Goal: Navigation & Orientation: Understand site structure

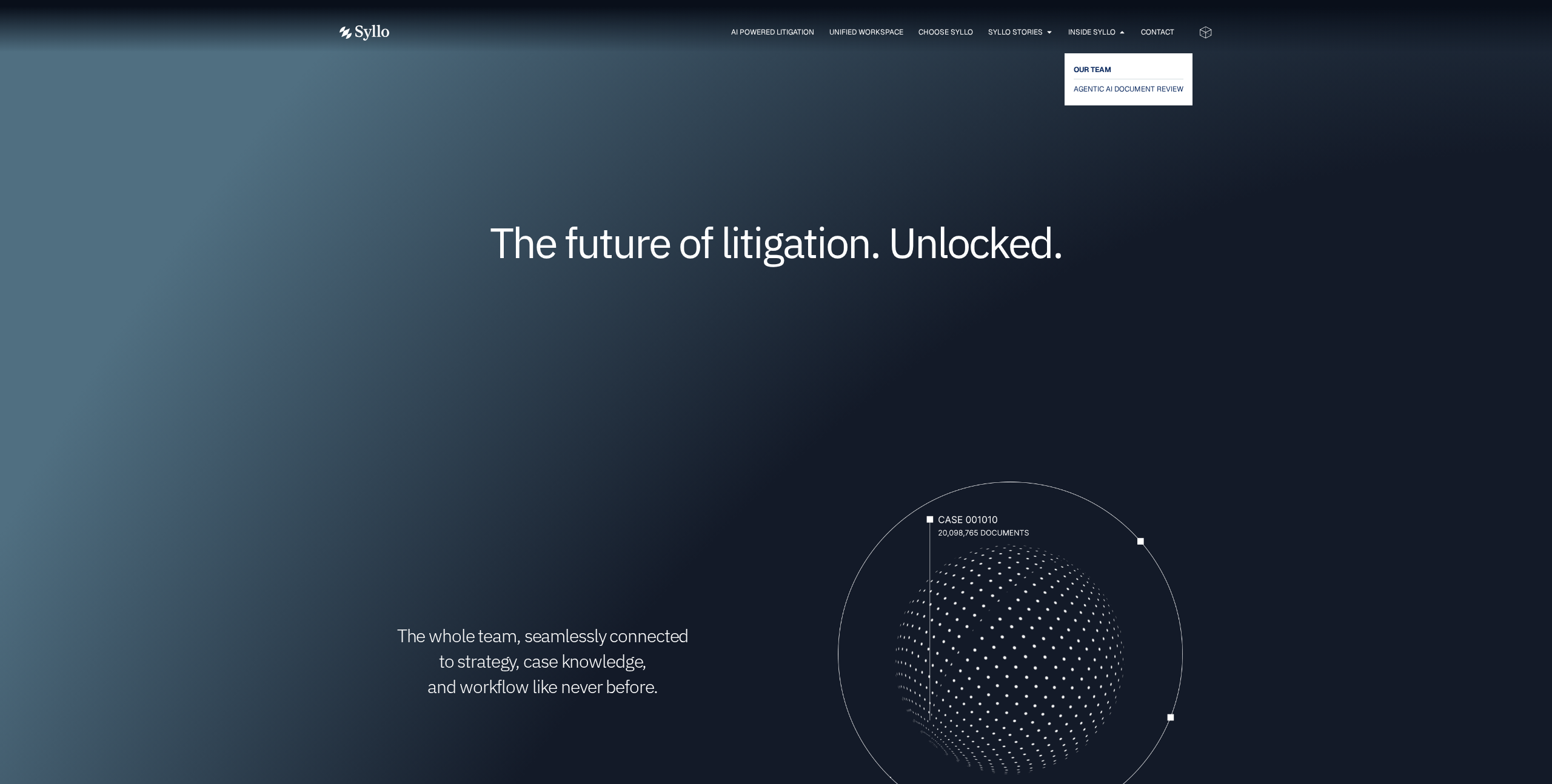
click at [1094, 72] on span "OUR TEAM" at bounding box center [1092, 70] width 38 height 15
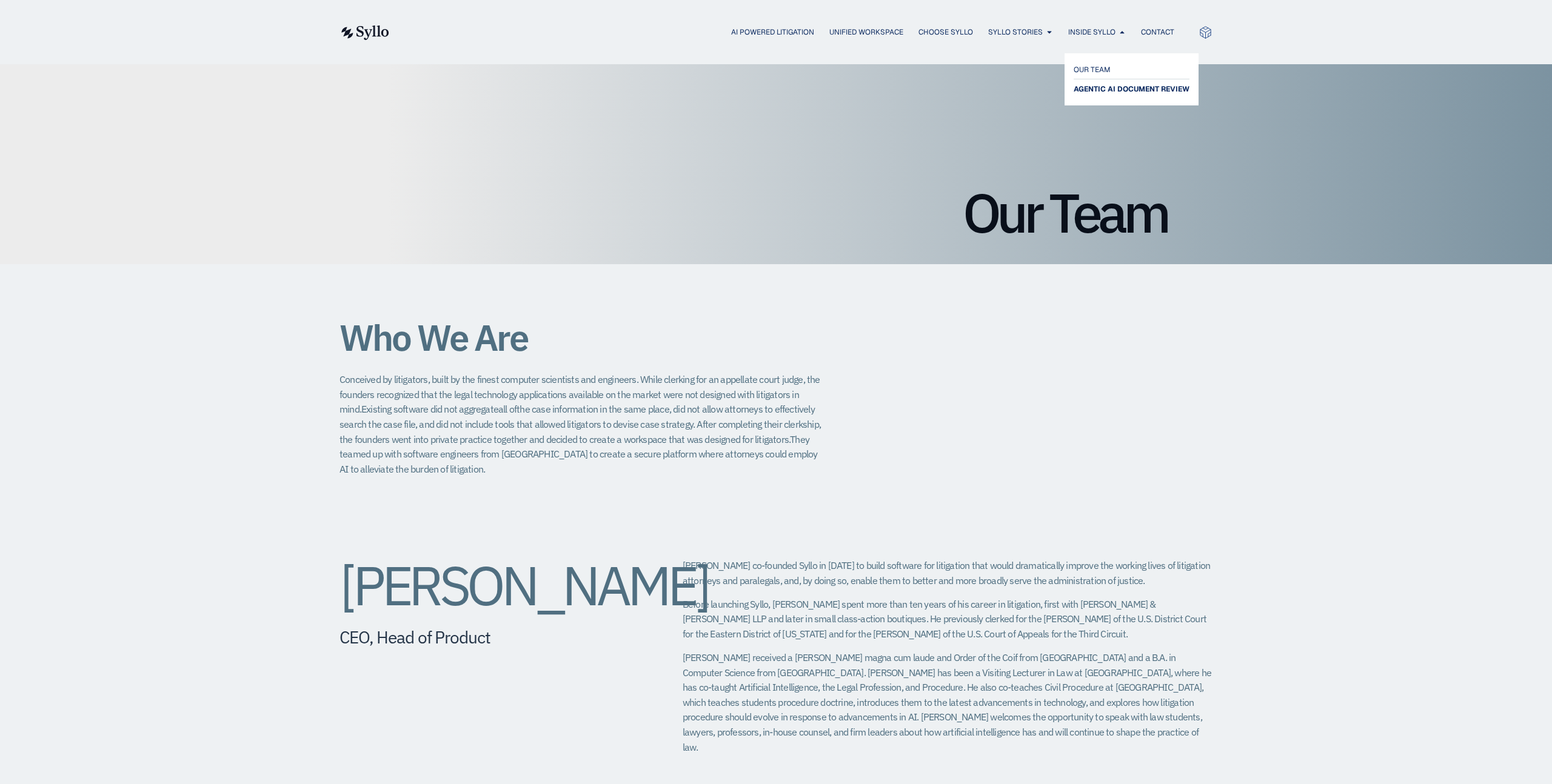
click at [1094, 90] on span "AGENTIC AI DOCUMENT REVIEW" at bounding box center [1131, 89] width 116 height 15
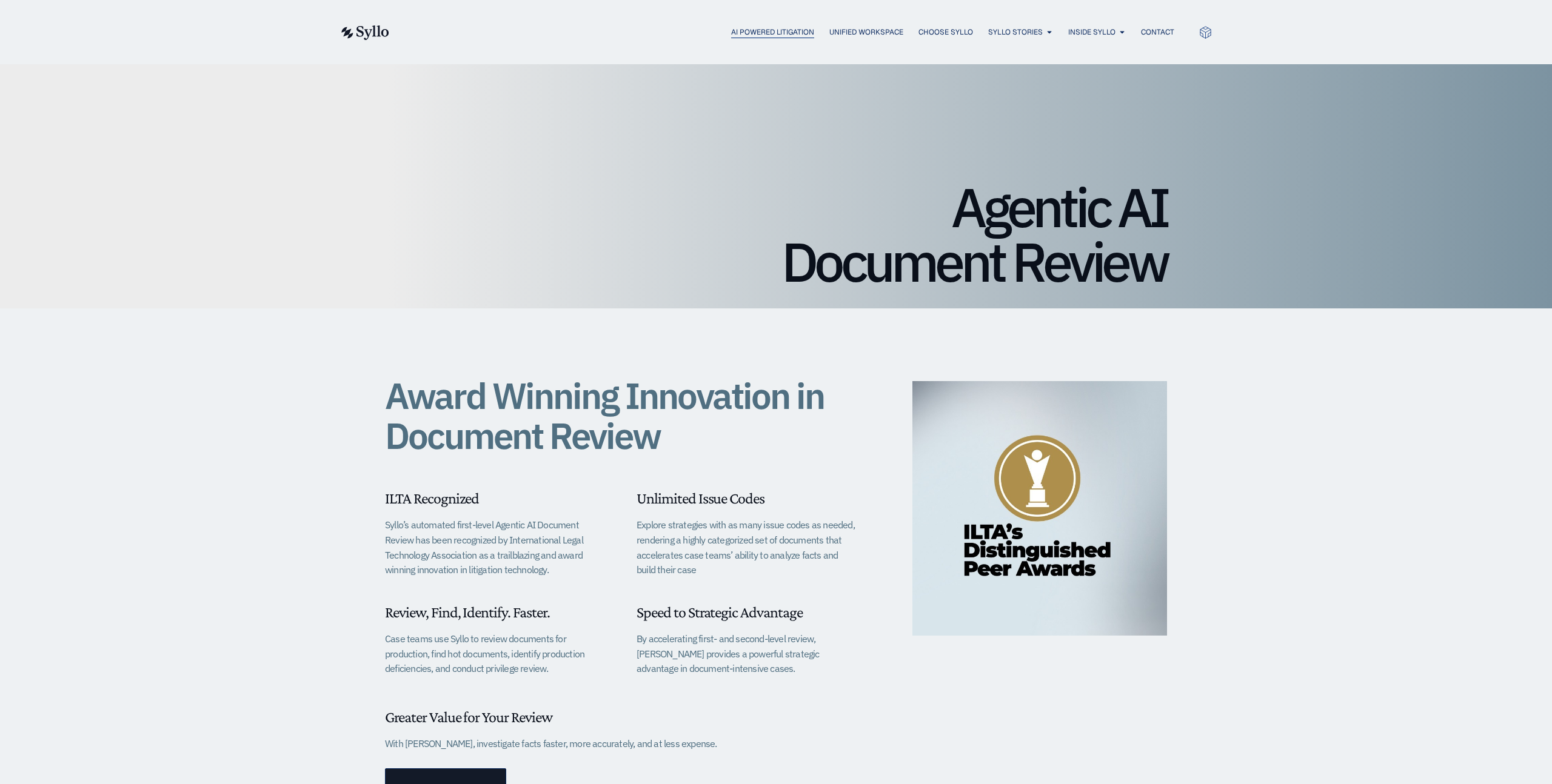
click at [788, 33] on span "AI Powered Litigation" at bounding box center [773, 32] width 83 height 11
